Goal: Information Seeking & Learning: Understand process/instructions

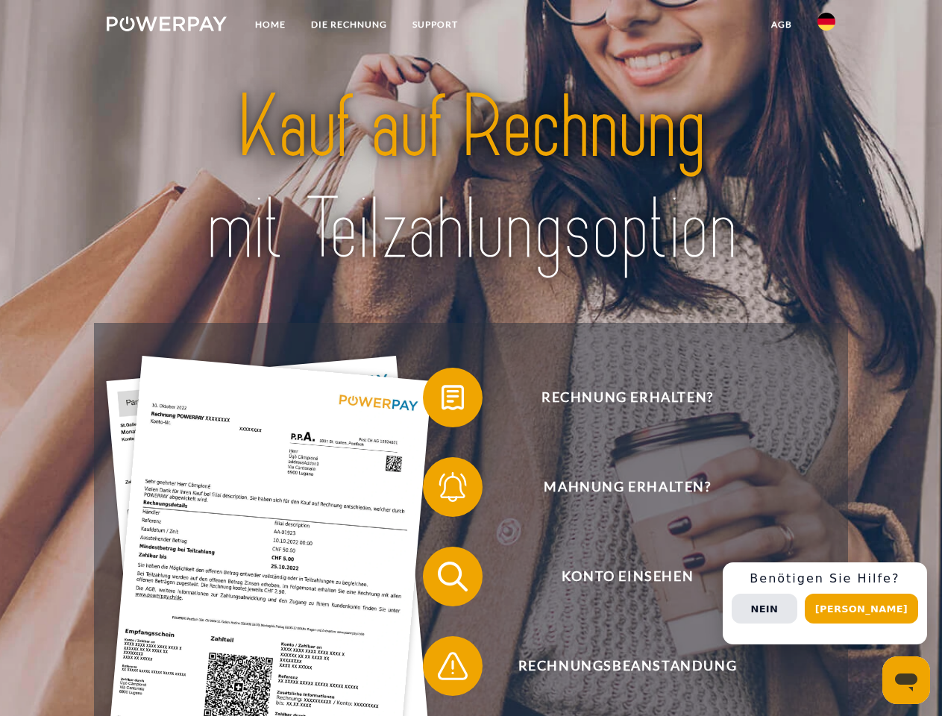
click at [166, 26] on img at bounding box center [167, 23] width 120 height 15
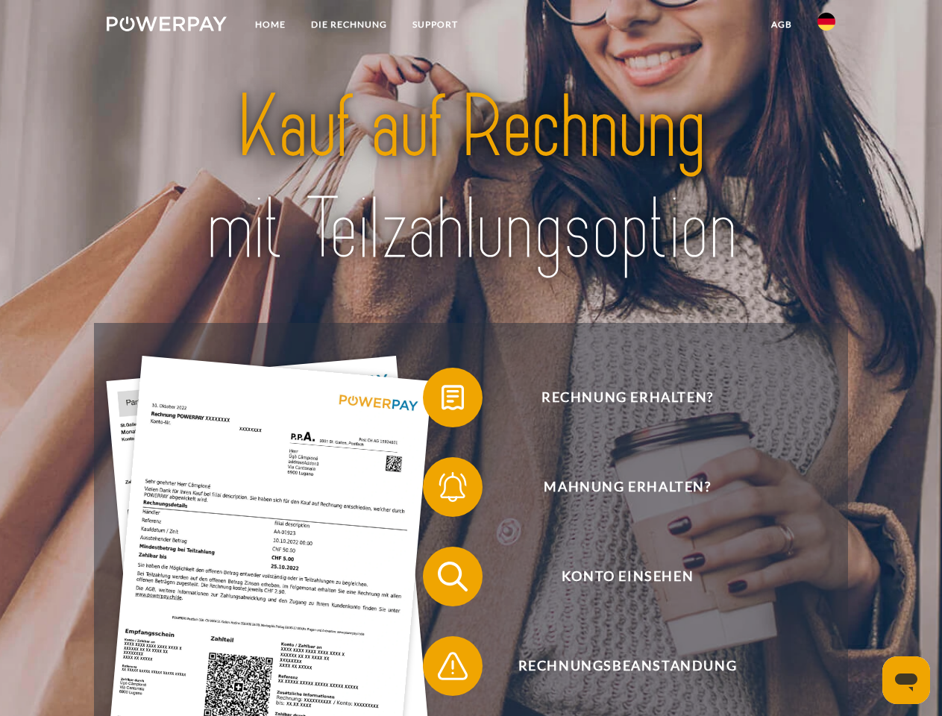
click at [827, 26] on img at bounding box center [827, 22] width 18 height 18
click at [781, 25] on link "agb" at bounding box center [782, 24] width 46 height 27
click at [442, 401] on span at bounding box center [430, 397] width 75 height 75
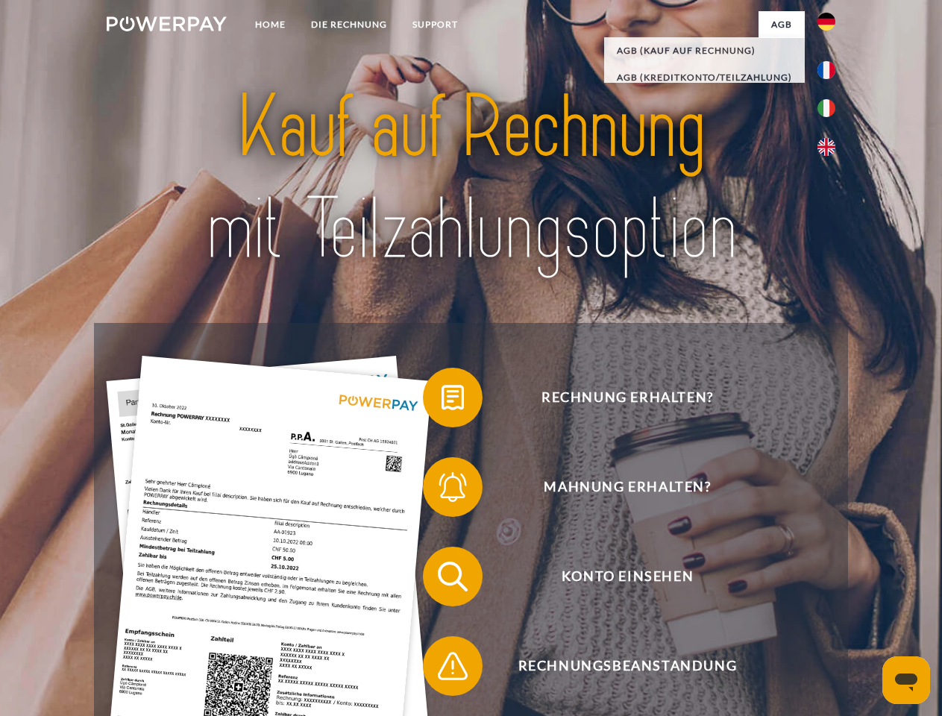
click at [442, 490] on span at bounding box center [430, 487] width 75 height 75
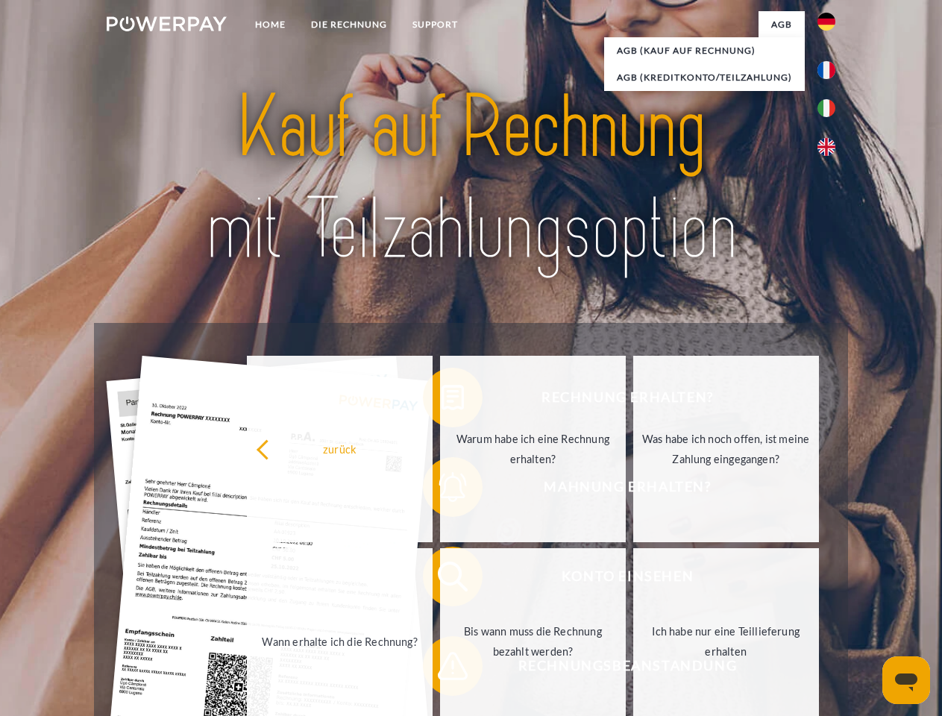
click at [442, 580] on link "Bis wann muss die Rechnung bezahlt werden?" at bounding box center [533, 641] width 186 height 187
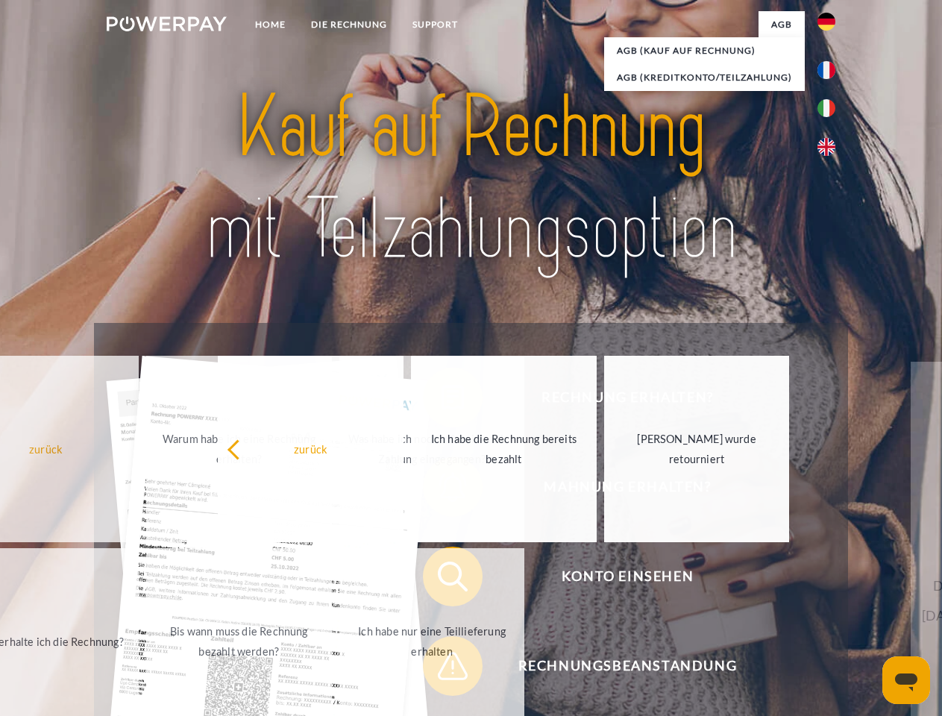
click at [442, 669] on span at bounding box center [430, 666] width 75 height 75
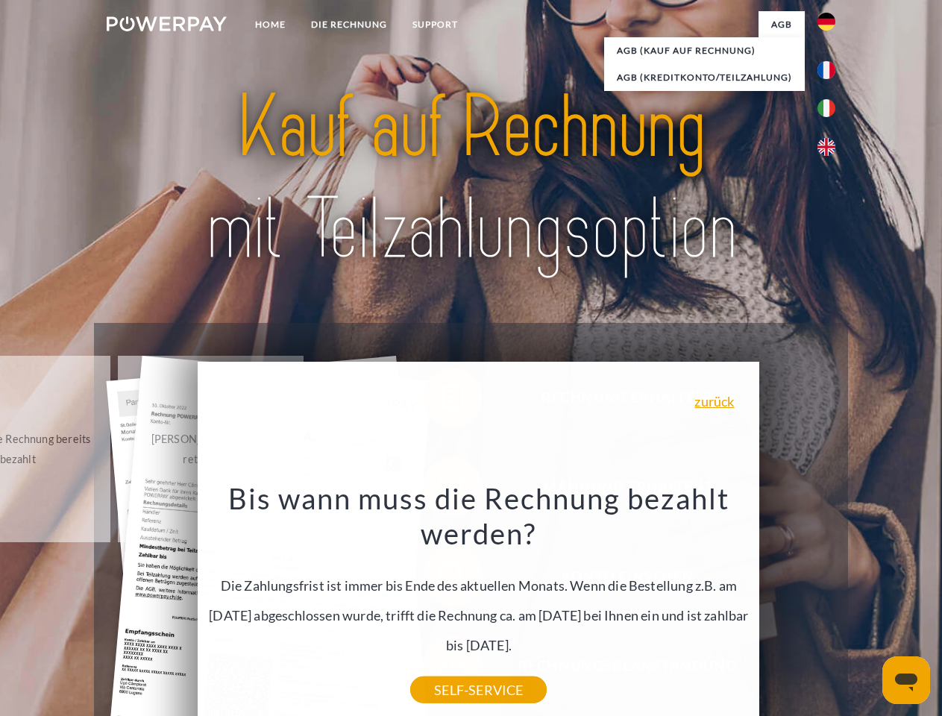
click at [830, 604] on div "Rechnung erhalten? Mahnung erhalten? Konto einsehen" at bounding box center [470, 621] width 753 height 597
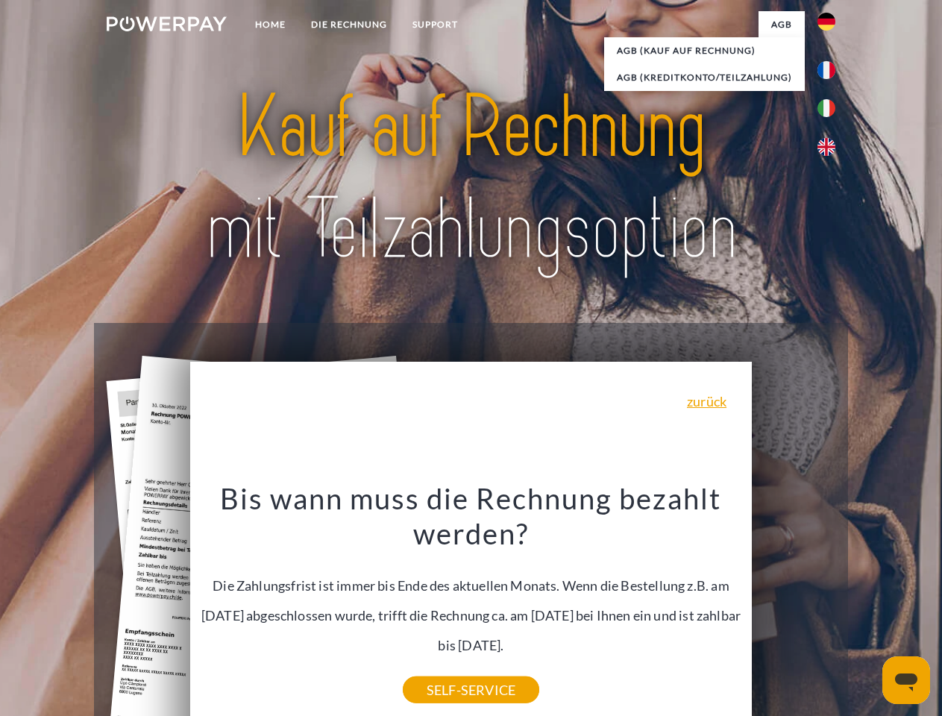
click at [794, 607] on span "Konto einsehen" at bounding box center [628, 577] width 366 height 60
click at [867, 609] on header "Home DIE RECHNUNG SUPPORT" at bounding box center [471, 515] width 942 height 1030
